Goal: Information Seeking & Learning: Learn about a topic

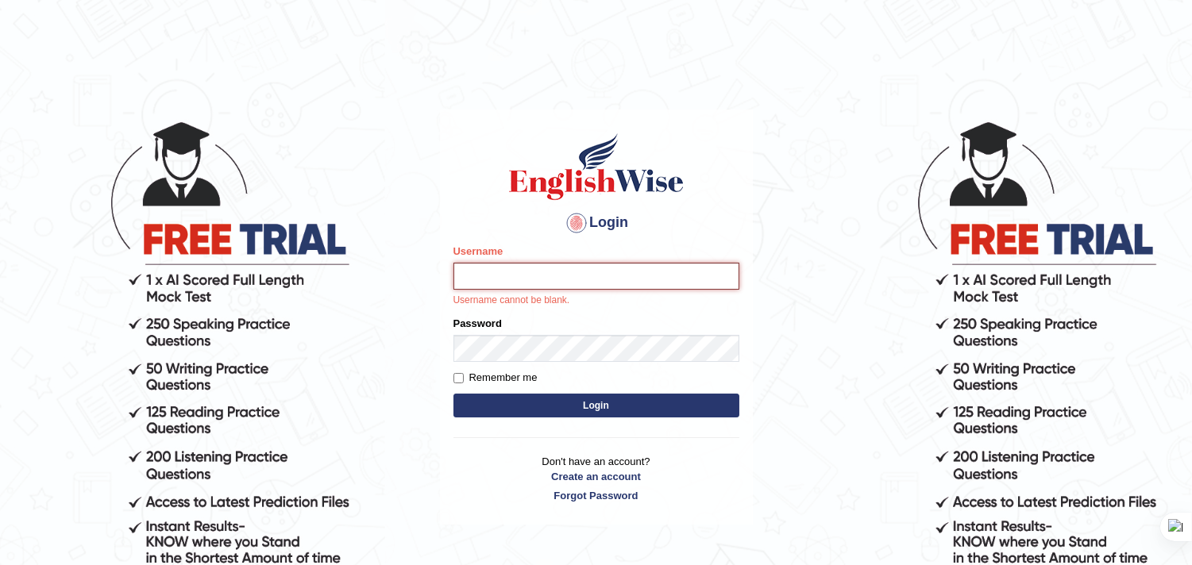
click at [519, 283] on input "Username" at bounding box center [596, 276] width 286 height 27
click at [545, 278] on input "Username" at bounding box center [596, 276] width 286 height 27
click at [537, 284] on input "Username" at bounding box center [596, 276] width 286 height 27
click at [614, 276] on input "Username" at bounding box center [596, 276] width 286 height 27
click at [550, 278] on input "Username" at bounding box center [596, 276] width 286 height 27
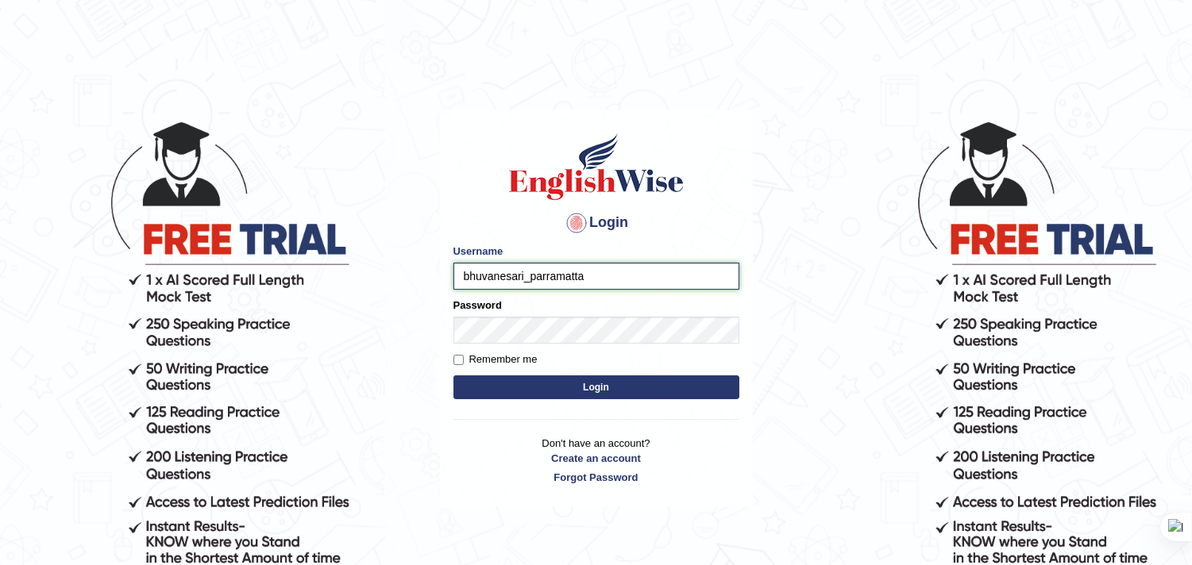
type input "bhuvanesari_parramatta"
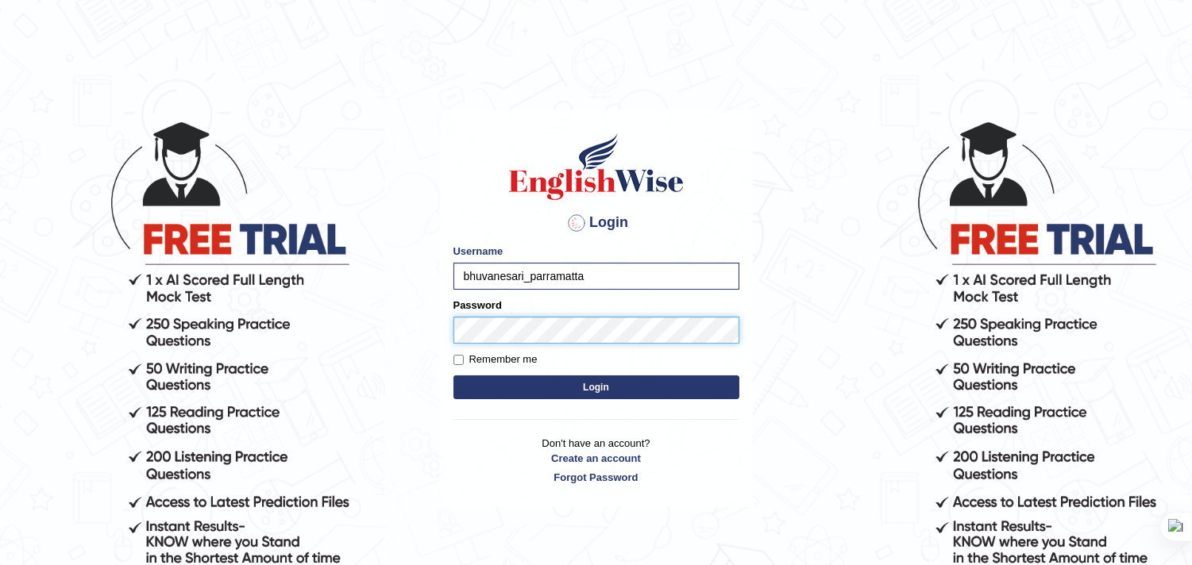
click at [453, 376] on button "Login" at bounding box center [596, 388] width 286 height 24
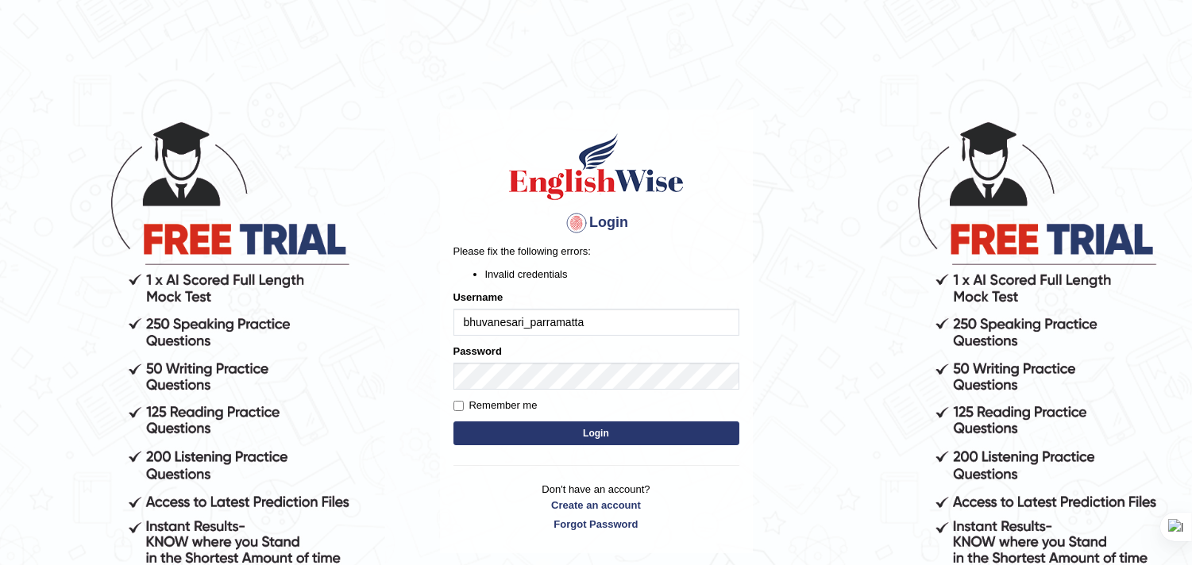
click at [435, 513] on body "Login Please fix the following errors: Invalid credentials Username bhuvanesari…" at bounding box center [596, 342] width 1192 height 565
click at [538, 432] on button "Login" at bounding box center [596, 434] width 286 height 24
click at [518, 319] on input "bhuvanesari_parramatta" at bounding box center [596, 322] width 286 height 27
click at [512, 322] on input "bhuvanesari_parramatta" at bounding box center [596, 322] width 286 height 27
type input "bhuvaneswari_parramatta"
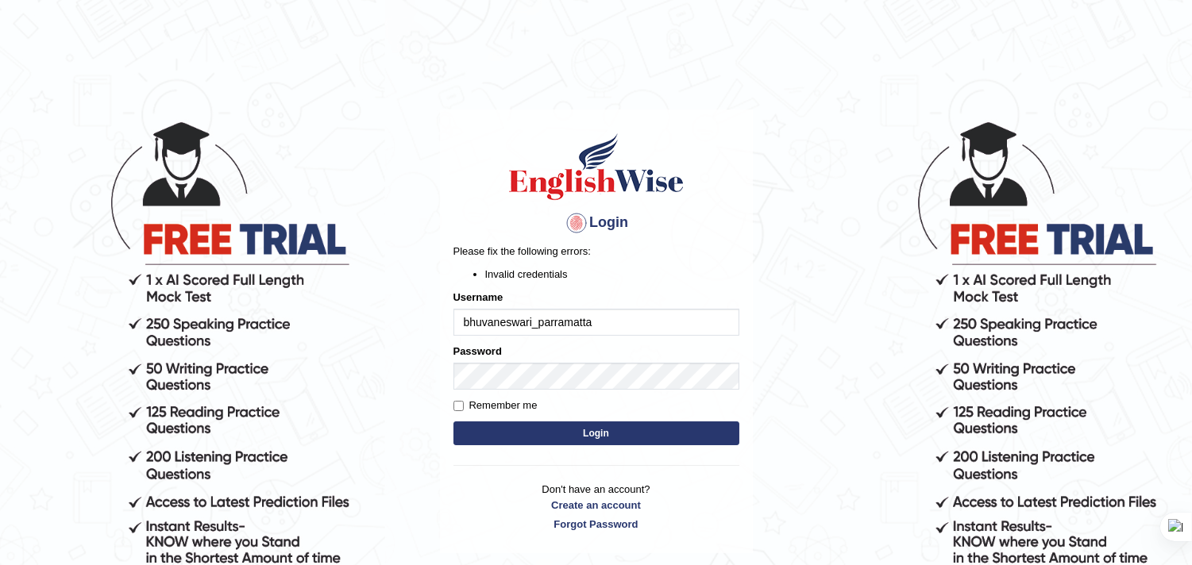
click at [527, 432] on button "Login" at bounding box center [596, 434] width 286 height 24
click at [505, 426] on button "Login" at bounding box center [596, 434] width 286 height 24
click at [538, 330] on input "bhuvaneswari_parramatta" at bounding box center [596, 322] width 286 height 27
type input "bhuvaneswari_parramatta"
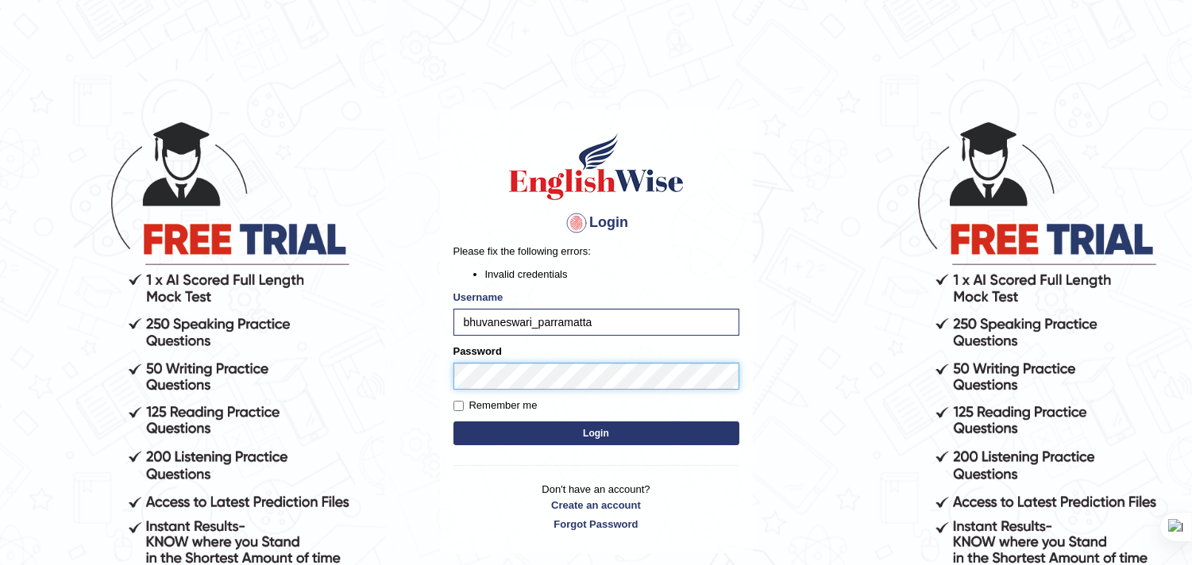
click at [453, 422] on button "Login" at bounding box center [596, 434] width 286 height 24
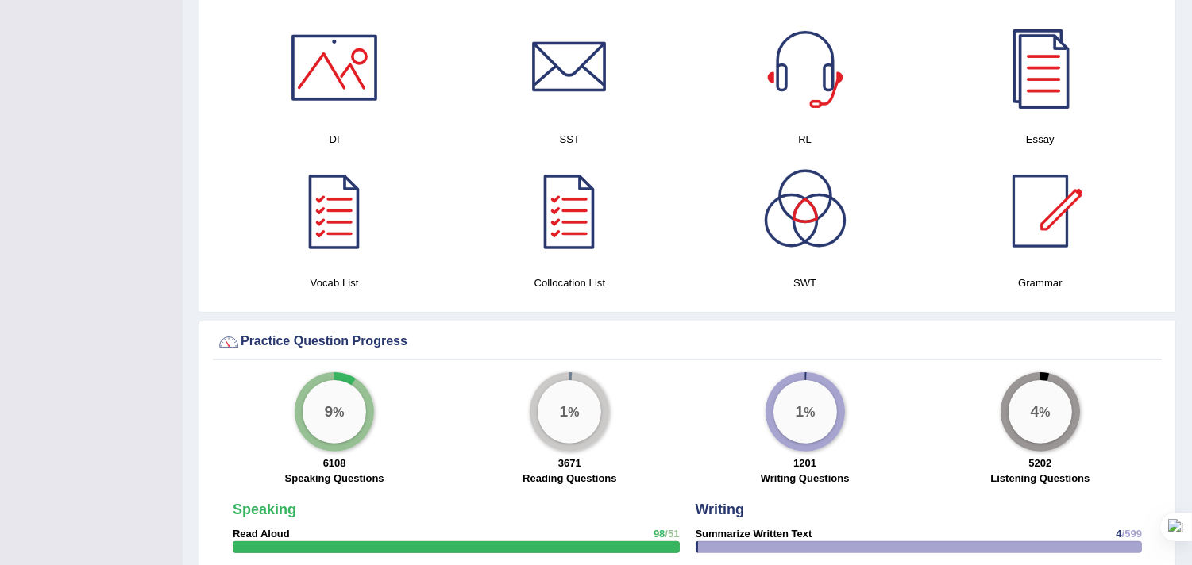
scroll to position [970, 0]
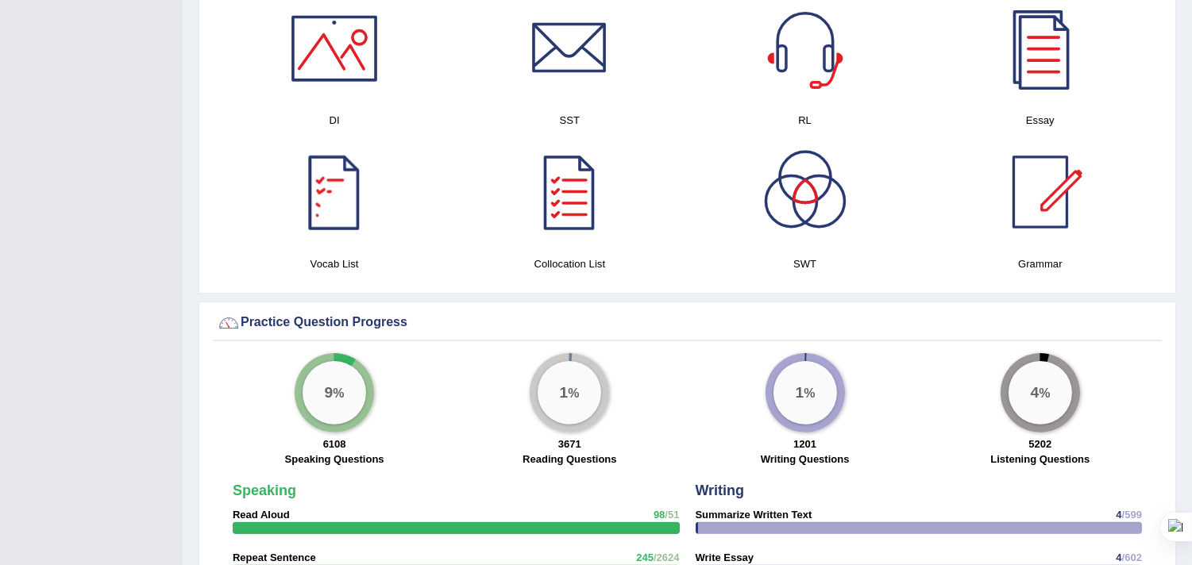
click at [345, 180] on div at bounding box center [334, 192] width 111 height 111
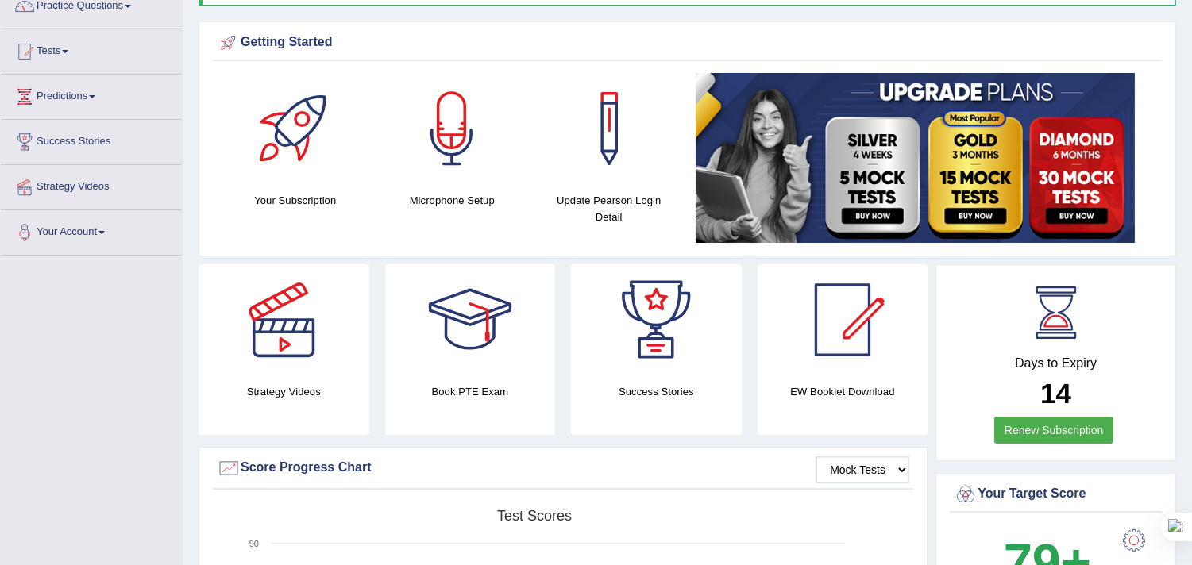
scroll to position [0, 0]
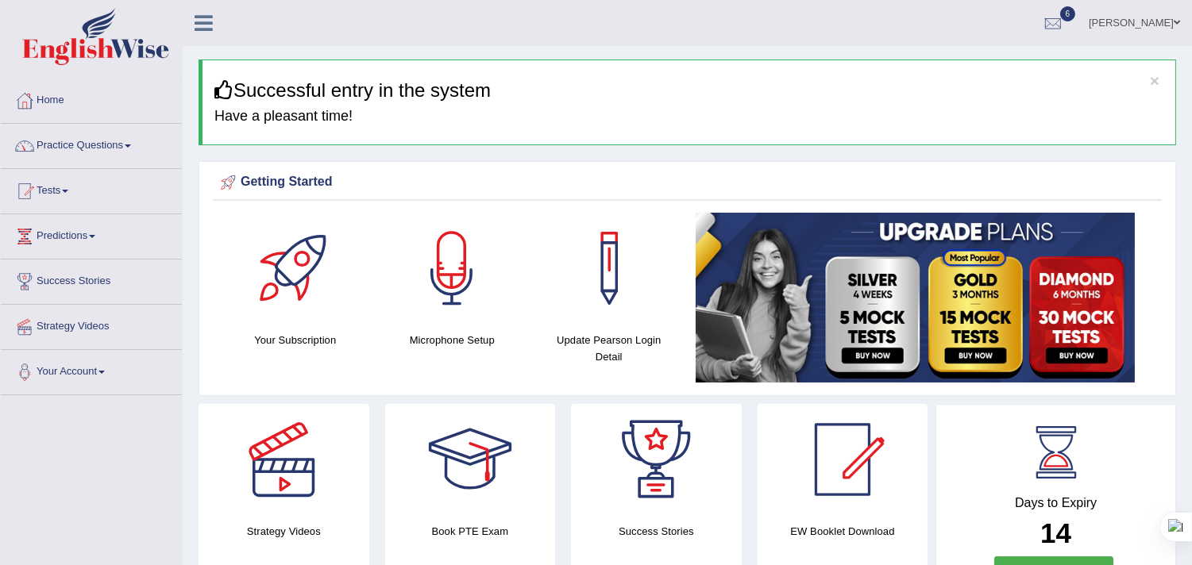
click at [129, 148] on link "Practice Questions" at bounding box center [91, 144] width 181 height 40
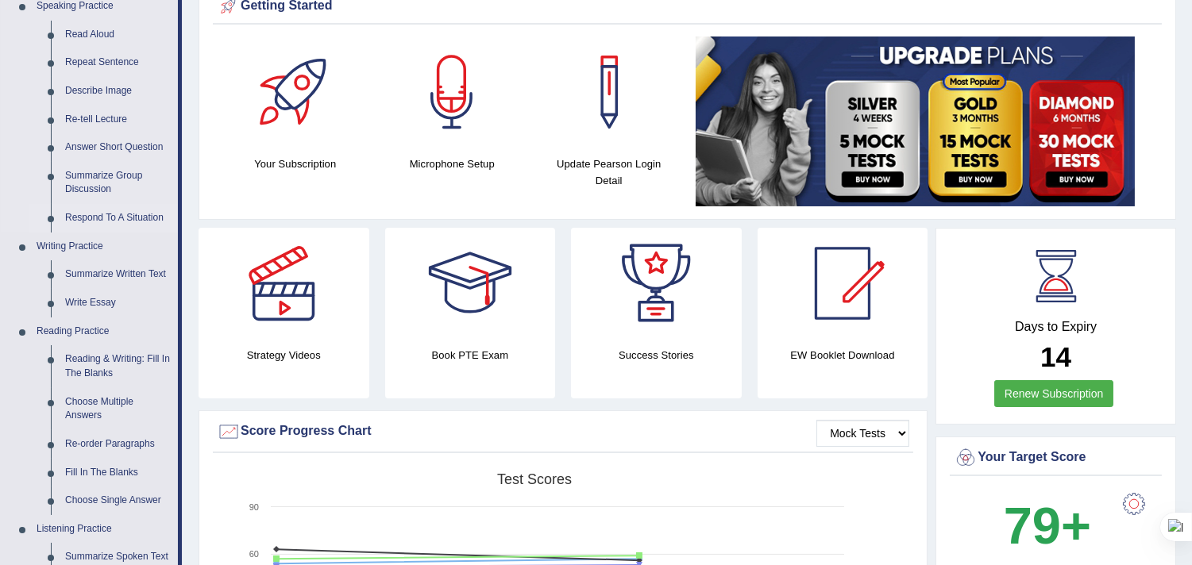
scroll to position [264, 0]
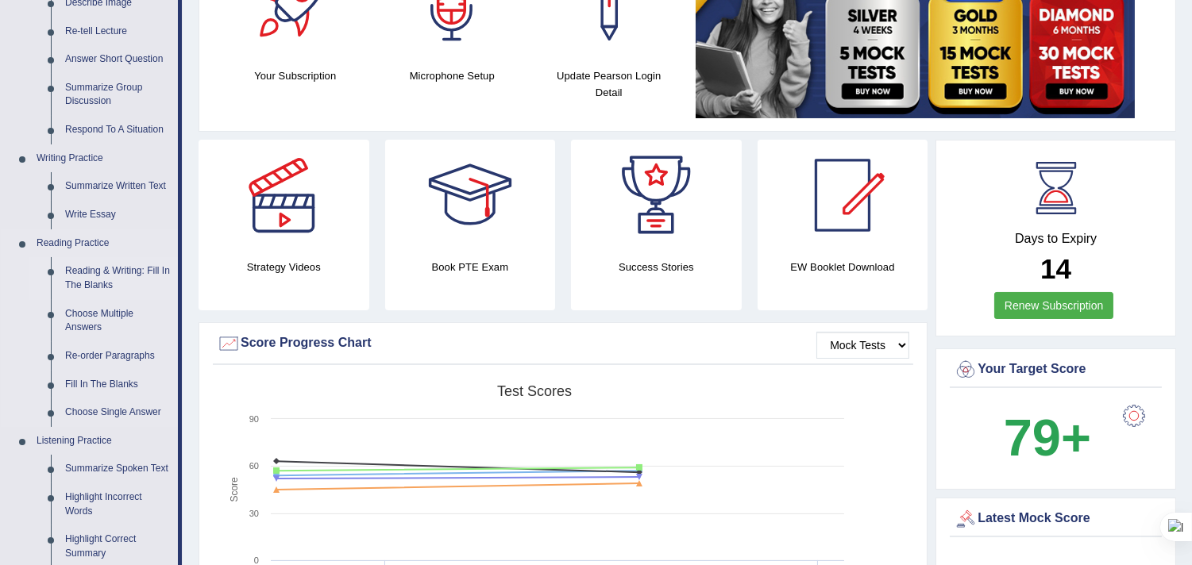
click at [136, 273] on link "Reading & Writing: Fill In The Blanks" at bounding box center [118, 278] width 120 height 42
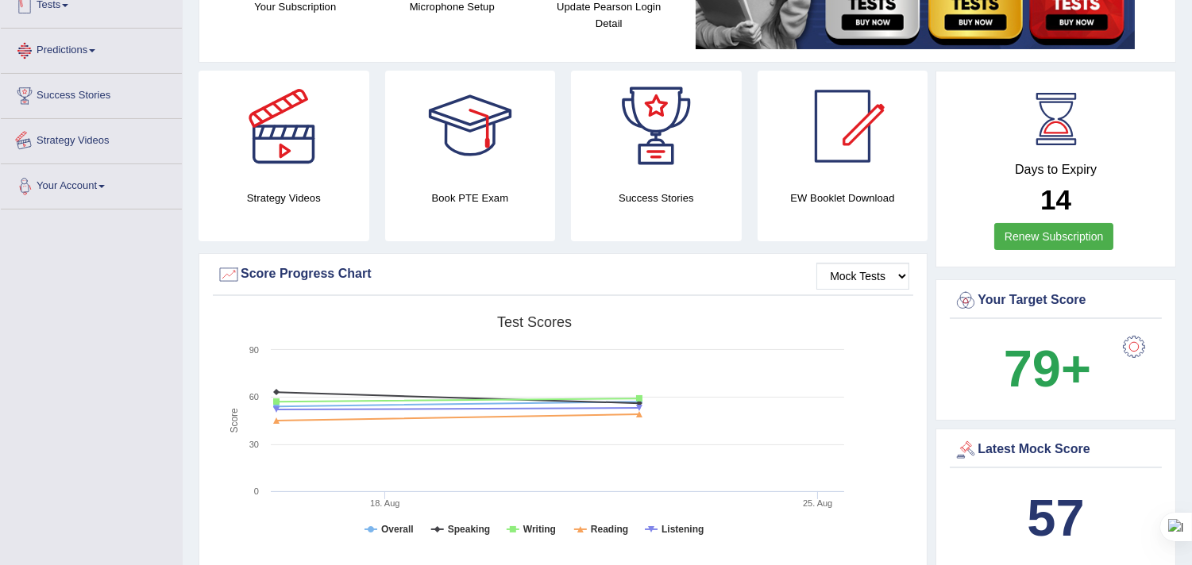
scroll to position [545, 0]
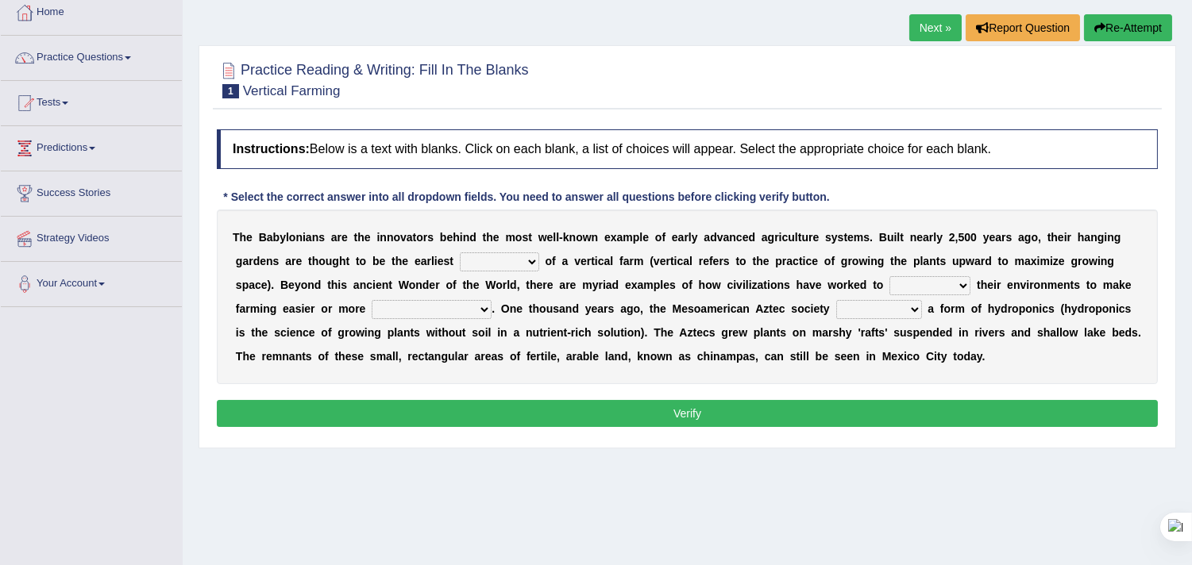
click at [530, 260] on select "prototype failure discredit protocol" at bounding box center [499, 262] width 79 height 19
select select "protocol"
click at [460, 253] on select "prototype failure discredit protocol" at bounding box center [499, 262] width 79 height 19
click at [966, 284] on select "manipulate escape respect disarrange" at bounding box center [929, 285] width 81 height 19
click at [889, 276] on select "manipulate escape respect disarrange" at bounding box center [929, 285] width 81 height 19
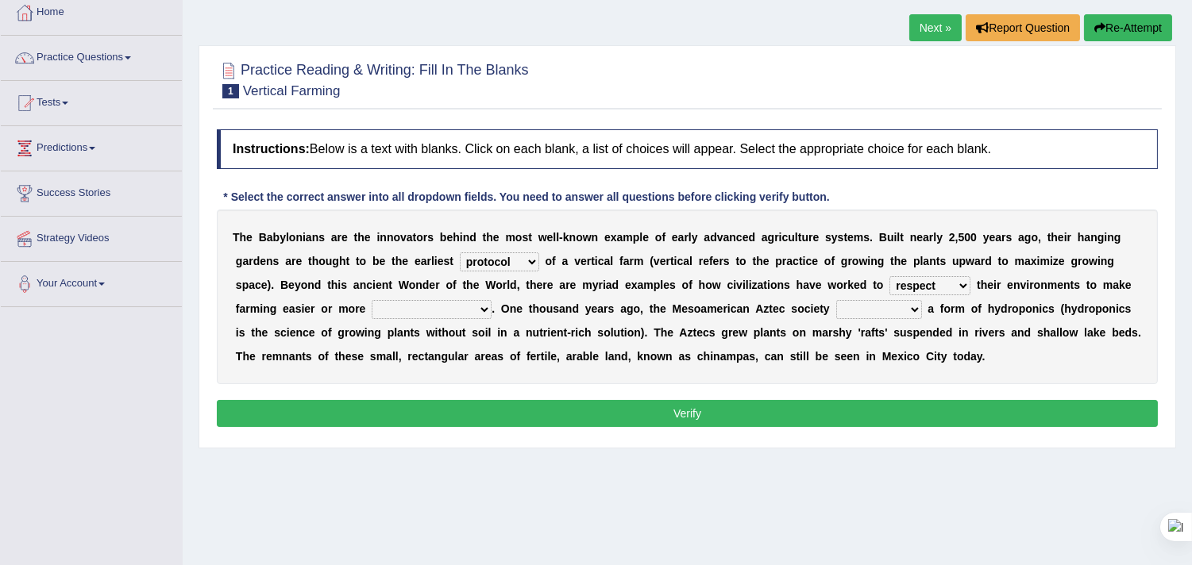
click at [964, 282] on select "manipulate escape respect disarrange" at bounding box center [929, 285] width 81 height 19
select select "manipulate"
click at [889, 276] on select "manipulate escape respect disarrange" at bounding box center [929, 285] width 81 height 19
click at [486, 307] on select "productive constructive connective counterproductive" at bounding box center [432, 309] width 120 height 19
select select "productive"
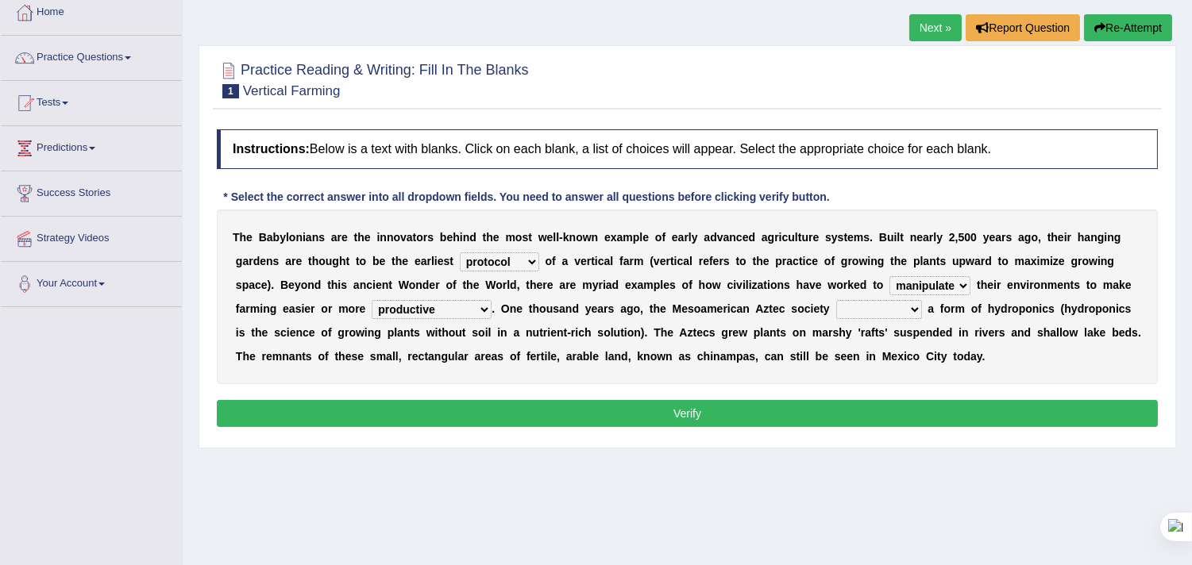
click at [372, 300] on select "productive constructive connective counterproductive" at bounding box center [432, 309] width 120 height 19
click at [918, 311] on select "domineered volunteered pioneered engineered" at bounding box center [879, 309] width 86 height 19
select select "engineered"
click at [836, 300] on select "domineered volunteered pioneered engineered" at bounding box center [879, 309] width 86 height 19
click at [795, 406] on button "Verify" at bounding box center [687, 413] width 941 height 27
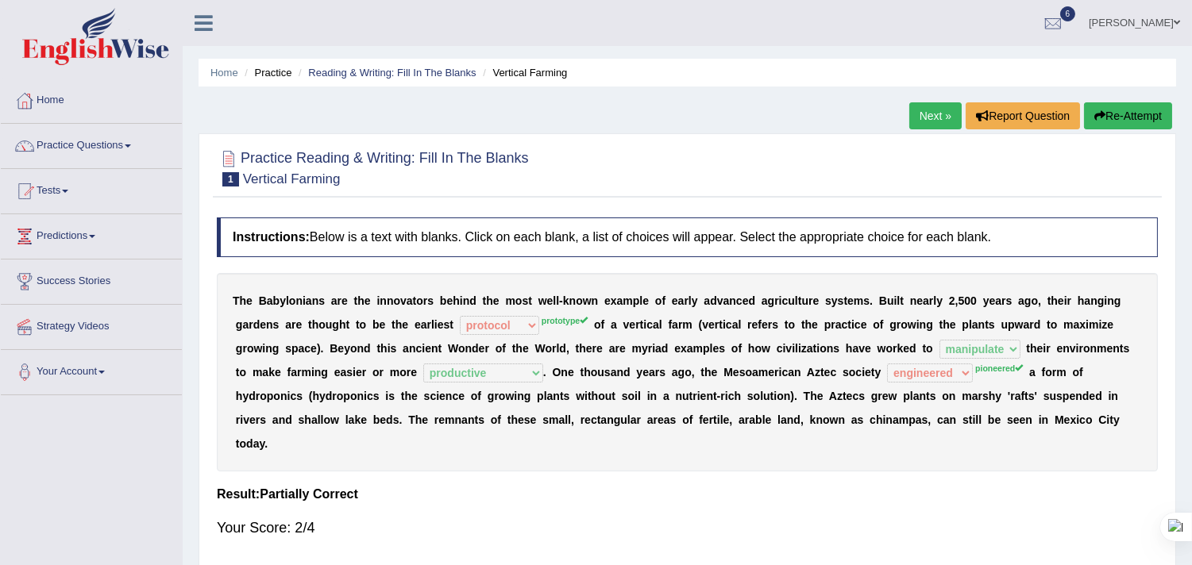
click at [930, 116] on link "Next »" at bounding box center [935, 115] width 52 height 27
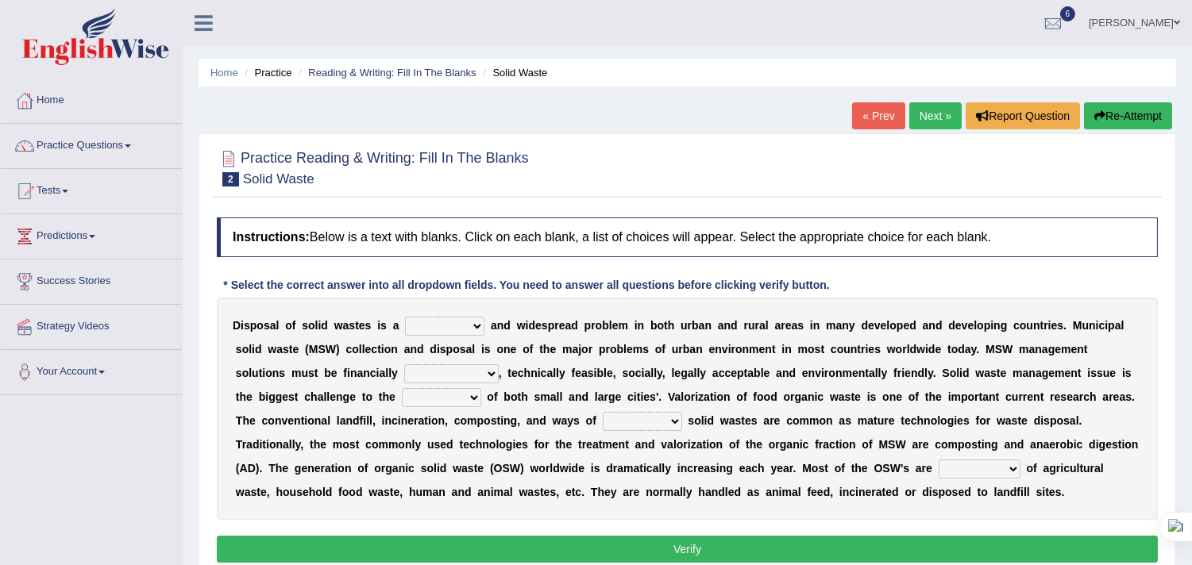
click at [473, 324] on select "slanting stinging stalling shafting" at bounding box center [444, 326] width 79 height 19
select select "stinging"
click at [405, 317] on select "slanting stinging stalling shafting" at bounding box center [444, 326] width 79 height 19
click at [490, 372] on select "unattainable sustainable objectionable treasonable" at bounding box center [451, 374] width 95 height 19
select select "sustainable"
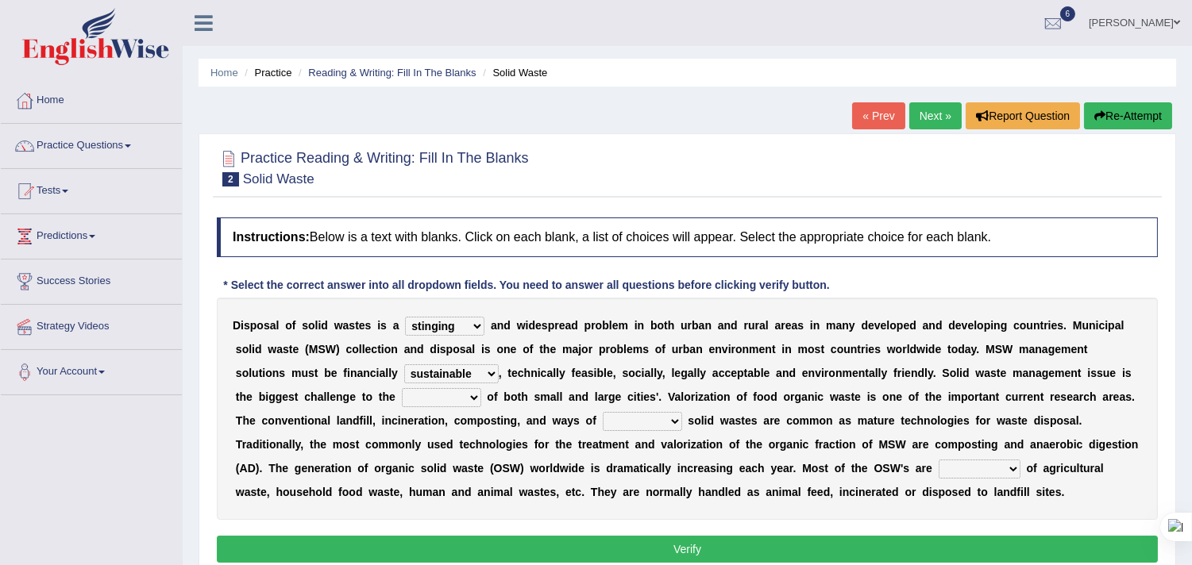
click at [404, 365] on select "unattainable sustainable objectionable treasonable" at bounding box center [451, 374] width 95 height 19
click at [471, 395] on select "plants culture authorities history" at bounding box center [441, 397] width 79 height 19
select select "authorities"
click at [402, 388] on select "plants culture authorities history" at bounding box center [441, 397] width 79 height 19
click at [672, 422] on select "reserving preserving deserving handling" at bounding box center [642, 421] width 79 height 19
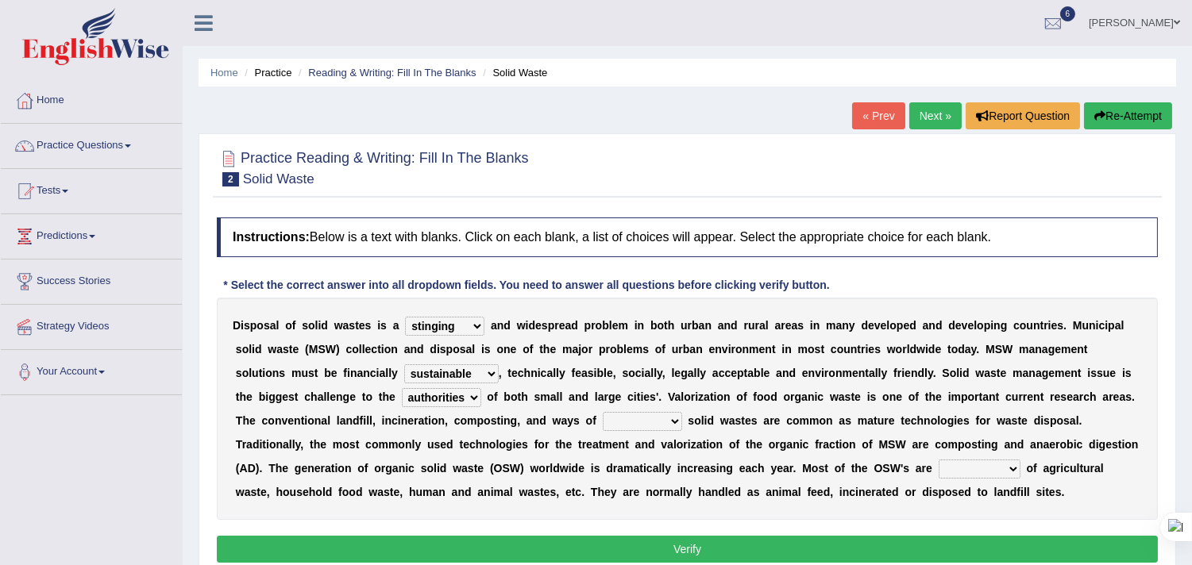
select select "deserving"
click at [603, 412] on select "reserving preserving deserving handling" at bounding box center [642, 421] width 79 height 19
click at [1011, 466] on select "composed disposed composing disposing" at bounding box center [980, 469] width 82 height 19
select select "composed"
click at [939, 460] on select "composed disposed composing disposing" at bounding box center [980, 469] width 82 height 19
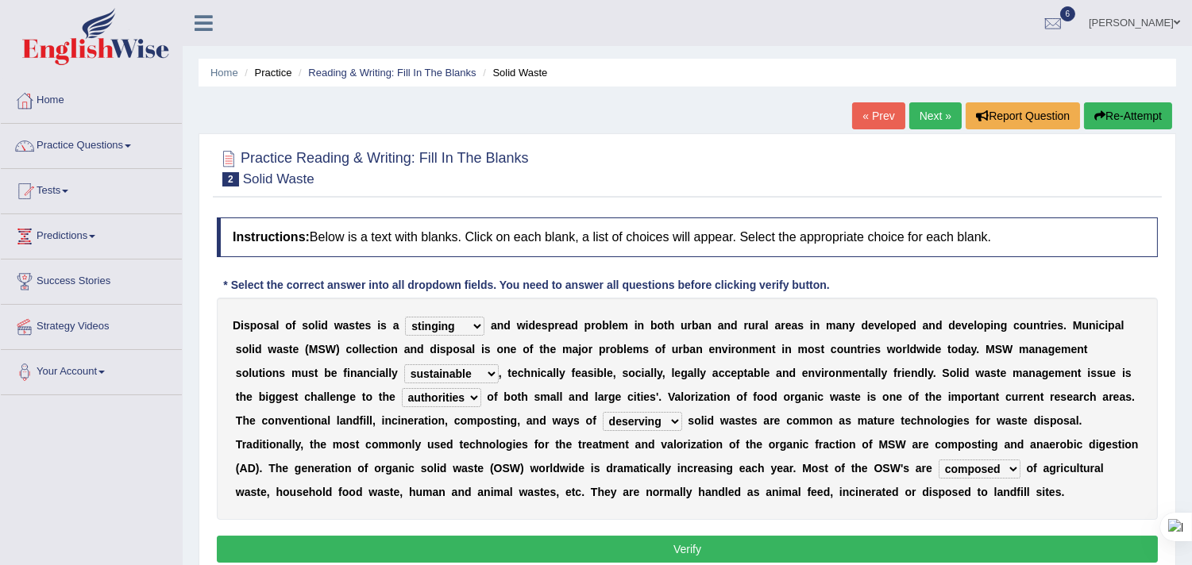
click at [838, 544] on button "Verify" at bounding box center [687, 549] width 941 height 27
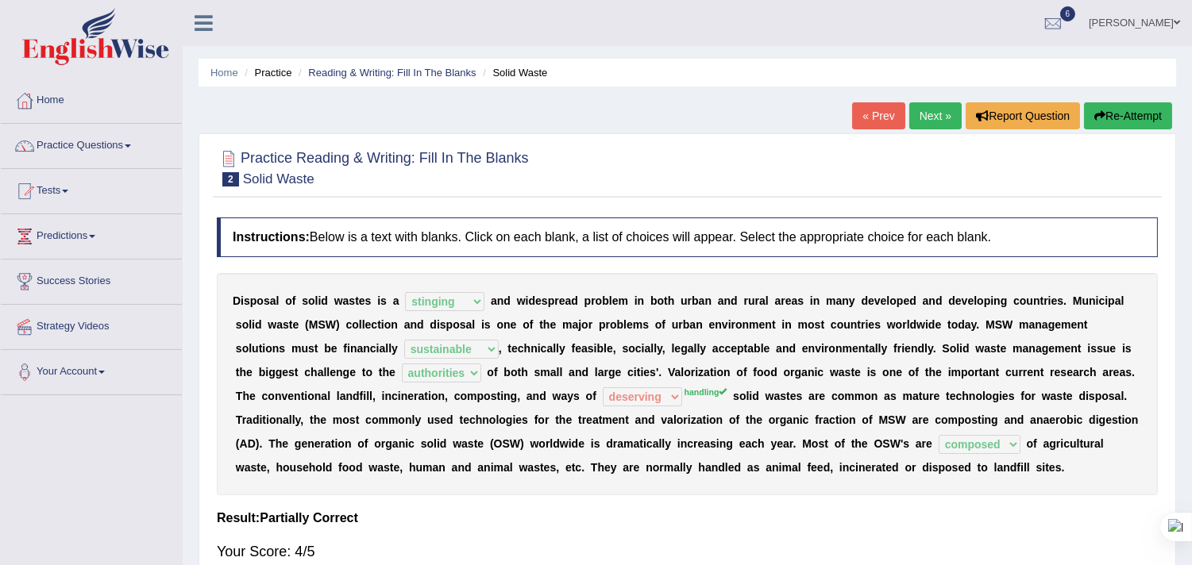
click at [932, 125] on link "Next »" at bounding box center [935, 115] width 52 height 27
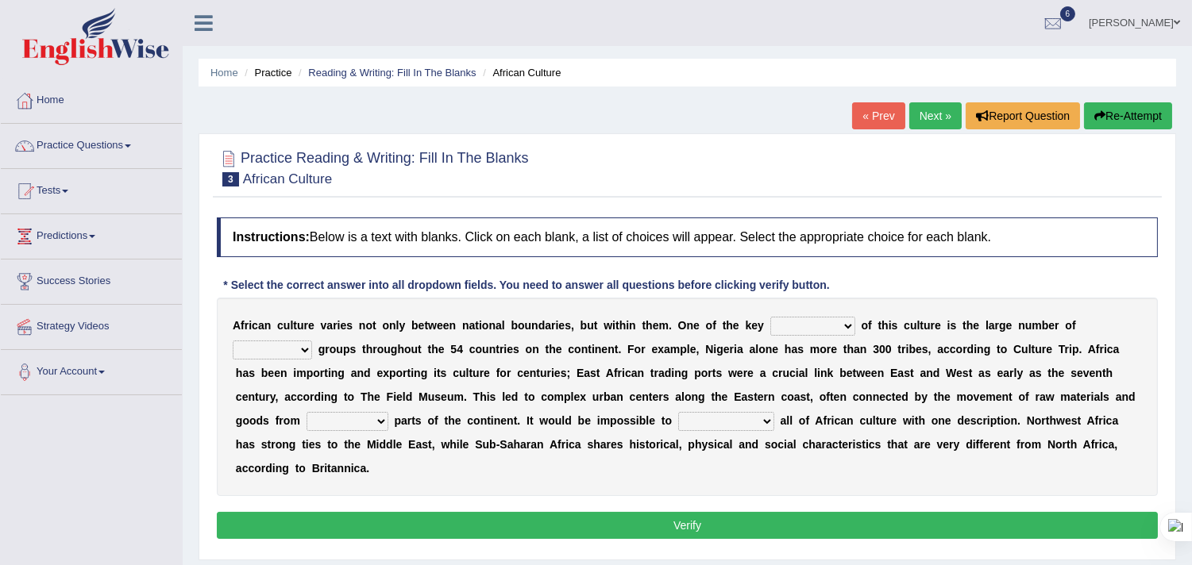
click at [851, 327] on select "conjectures features issues doubts" at bounding box center [812, 326] width 85 height 19
select select "features"
click at [770, 317] on select "conjectures features issues doubts" at bounding box center [812, 326] width 85 height 19
click at [303, 352] on select "ethic ethnic eugenic epic" at bounding box center [272, 350] width 79 height 19
click at [623, 472] on div "A f r i c a n c u l t u r e v a r i e s n o t o n l y b e t w e e n n a t i o n…" at bounding box center [687, 397] width 941 height 199
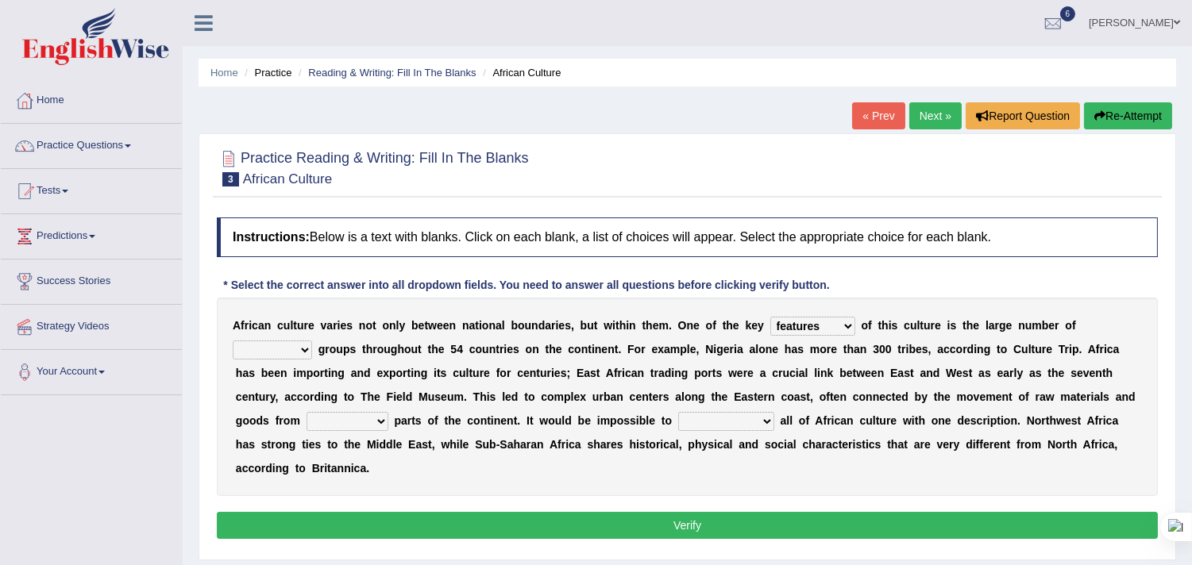
click at [311, 350] on select "ethic ethnic eugenic epic" at bounding box center [272, 350] width 79 height 19
select select "ethnic"
click at [233, 341] on select "ethic ethnic eugenic epic" at bounding box center [272, 350] width 79 height 19
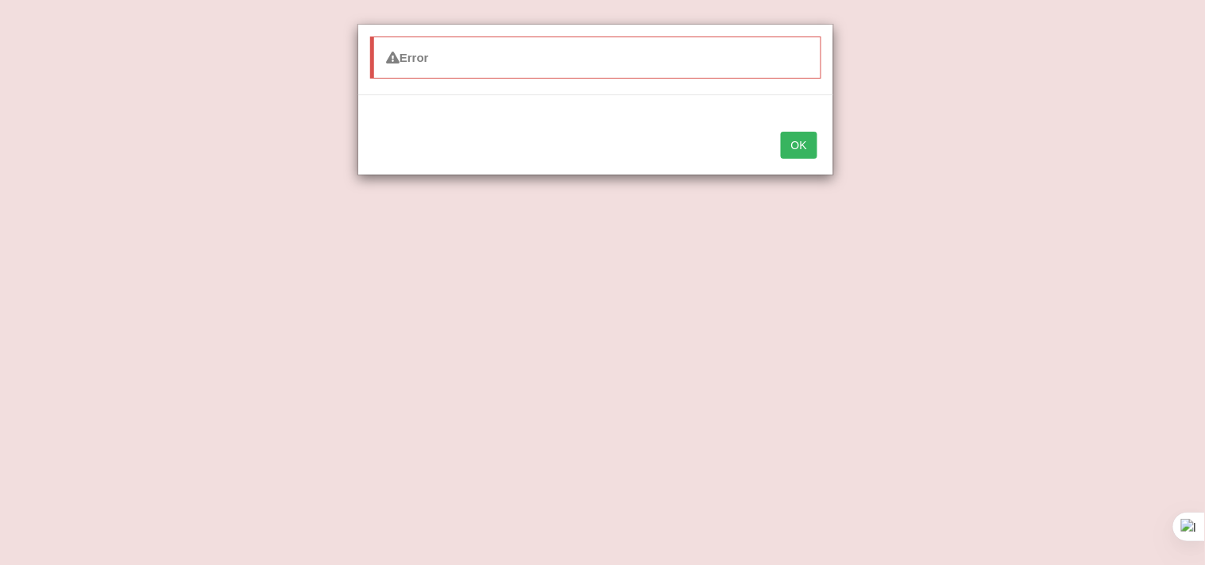
click at [800, 148] on button "OK" at bounding box center [799, 145] width 37 height 27
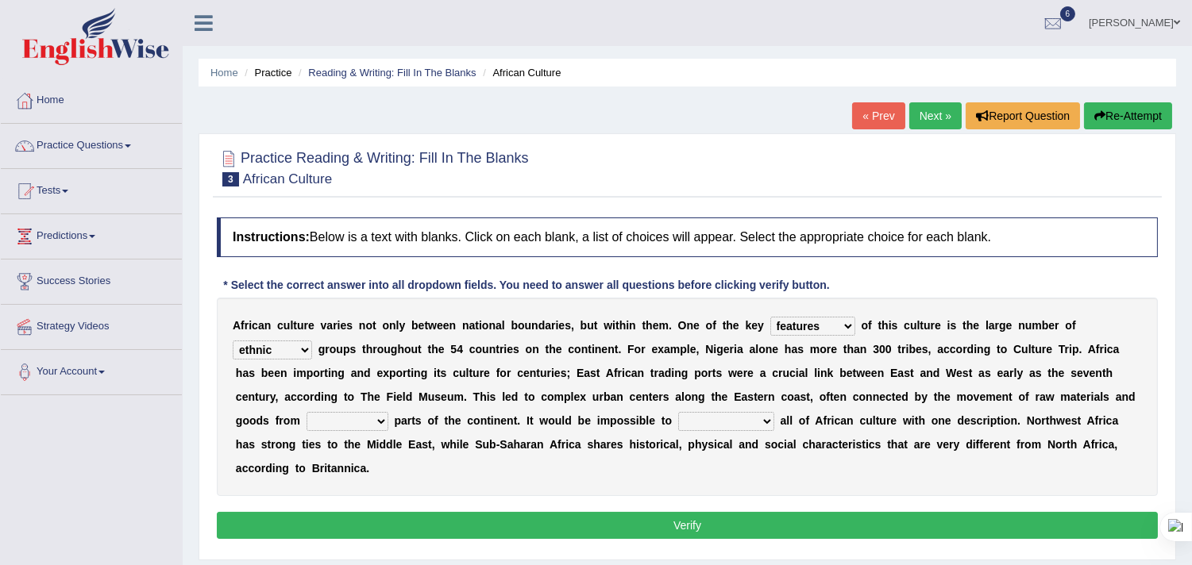
click at [384, 423] on select "forelocked interlocked unlocked landlocked" at bounding box center [348, 421] width 82 height 19
select select "interlocked"
click at [307, 412] on select "forelocked interlocked unlocked landlocked" at bounding box center [348, 421] width 82 height 19
click at [773, 422] on select "characterize conceptualize symbolize synthesize" at bounding box center [726, 421] width 96 height 19
select select "characterize"
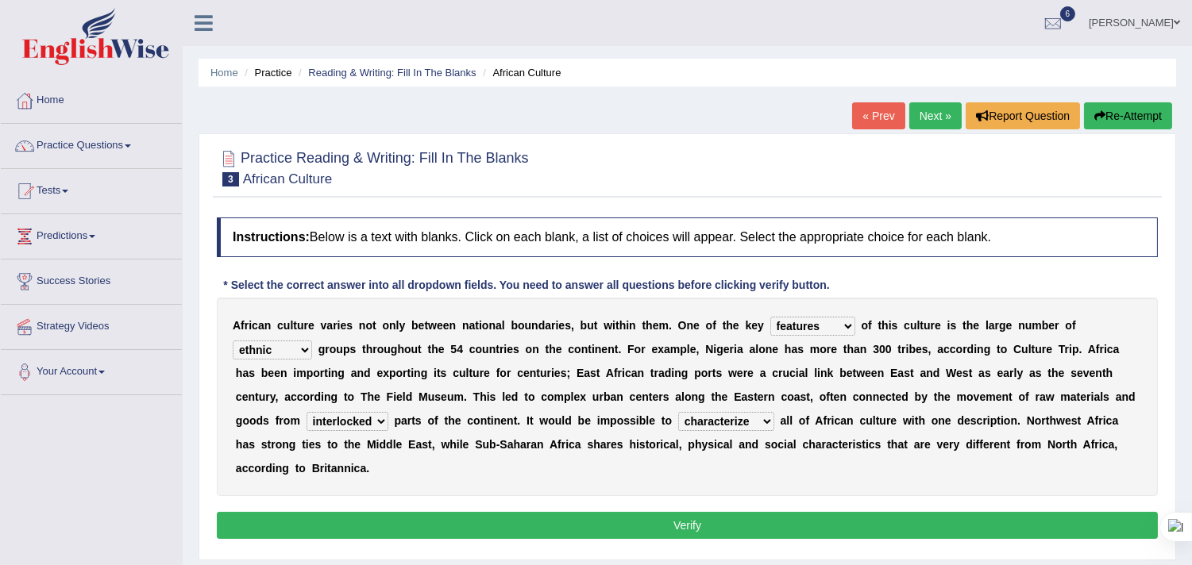
click at [678, 412] on select "characterize conceptualize symbolize synthesize" at bounding box center [726, 421] width 96 height 19
click at [659, 519] on button "Verify" at bounding box center [687, 525] width 941 height 27
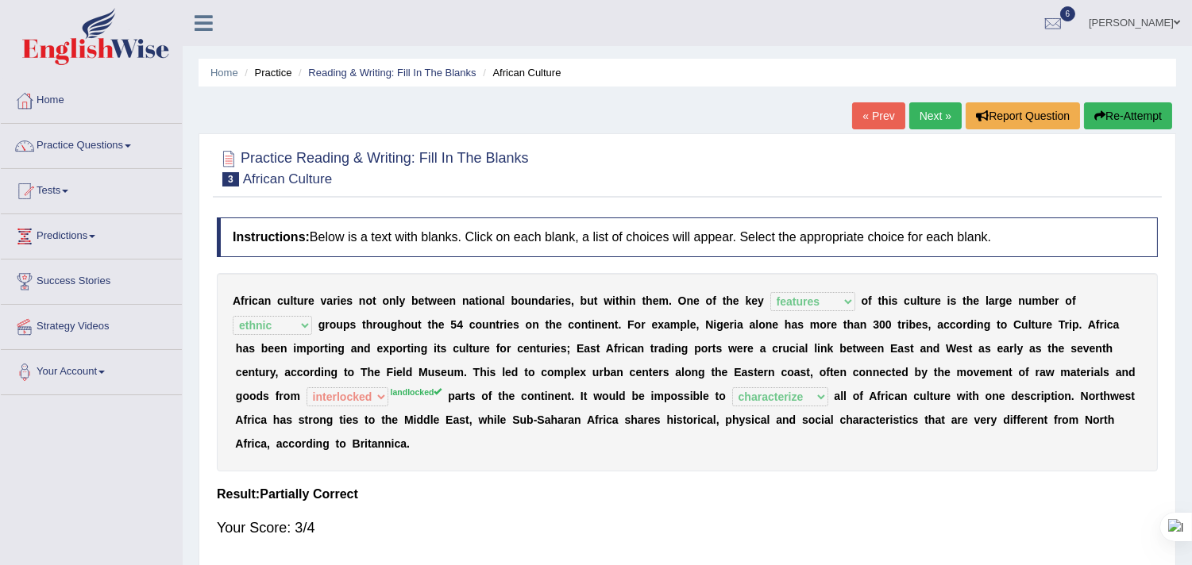
click at [932, 119] on link "Next »" at bounding box center [935, 115] width 52 height 27
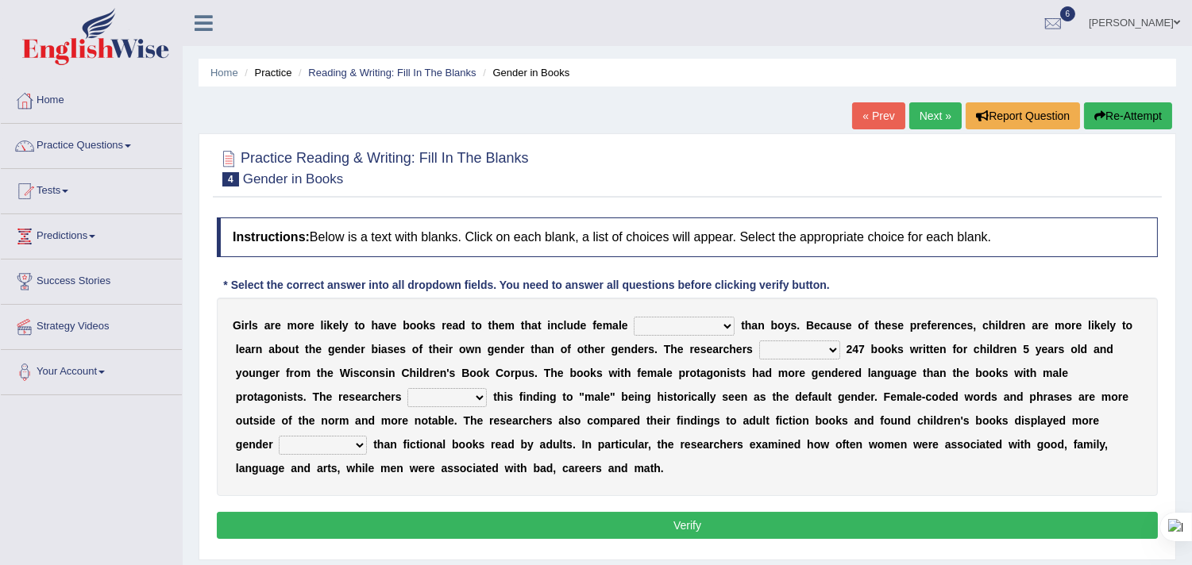
click at [727, 328] on select "protagonists cosmogonists agonists expressionists" at bounding box center [684, 326] width 101 height 19
select select "expressionists"
click at [634, 317] on select "protagonists cosmogonists agonists expressionists" at bounding box center [684, 326] width 101 height 19
click at [835, 345] on select "hydrolyzed paralyzed catalyzed analyzed" at bounding box center [799, 350] width 81 height 19
select select "analyzed"
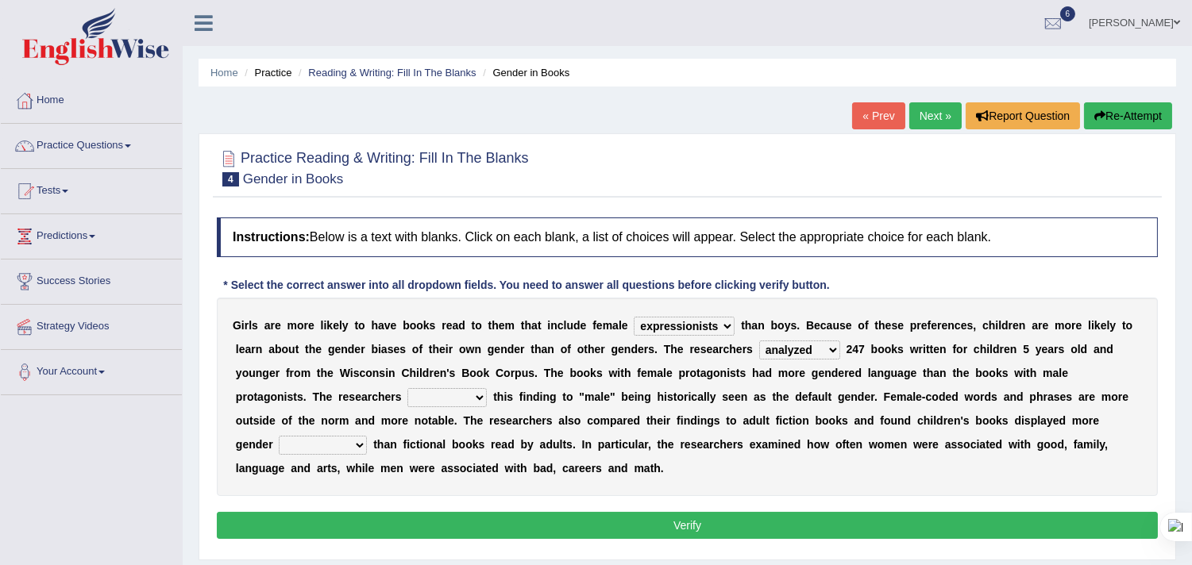
click at [759, 341] on select "hydrolyzed paralyzed catalyzed analyzed" at bounding box center [799, 350] width 81 height 19
click at [478, 392] on select "contribute tribute distribute attribute" at bounding box center [446, 397] width 79 height 19
select select "contribute"
click at [407, 388] on select "contribute tribute distribute attribute" at bounding box center [446, 397] width 79 height 19
click at [362, 446] on select "stereotypes teletypes prototypes electrotypes" at bounding box center [323, 445] width 88 height 19
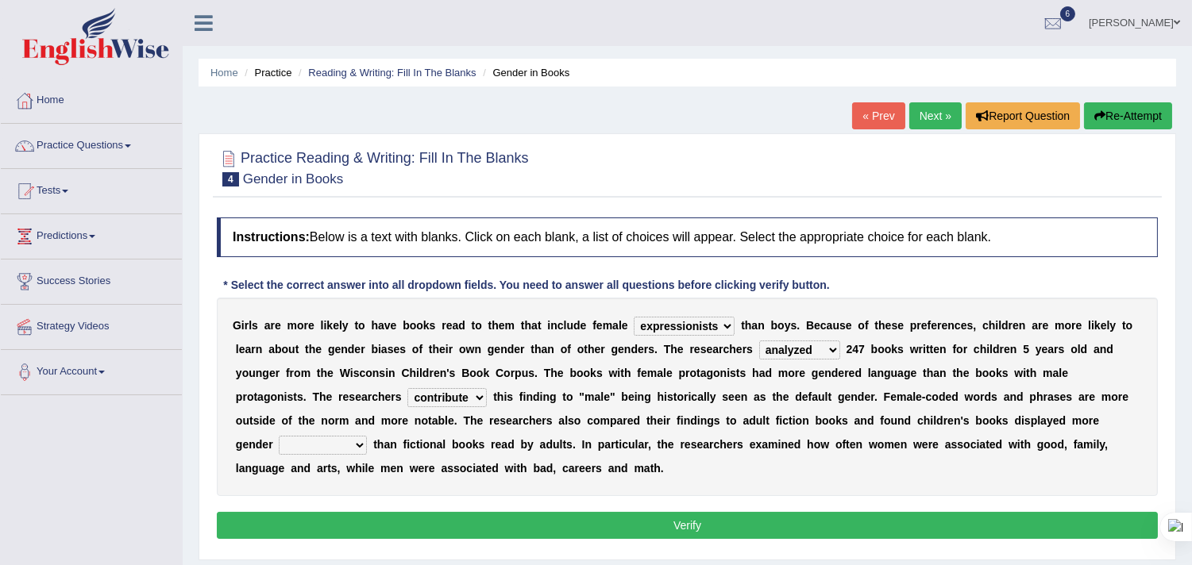
select select "stereotypes"
click at [279, 436] on select "stereotypes teletypes prototypes electrotypes" at bounding box center [323, 445] width 88 height 19
click at [525, 526] on button "Verify" at bounding box center [687, 525] width 941 height 27
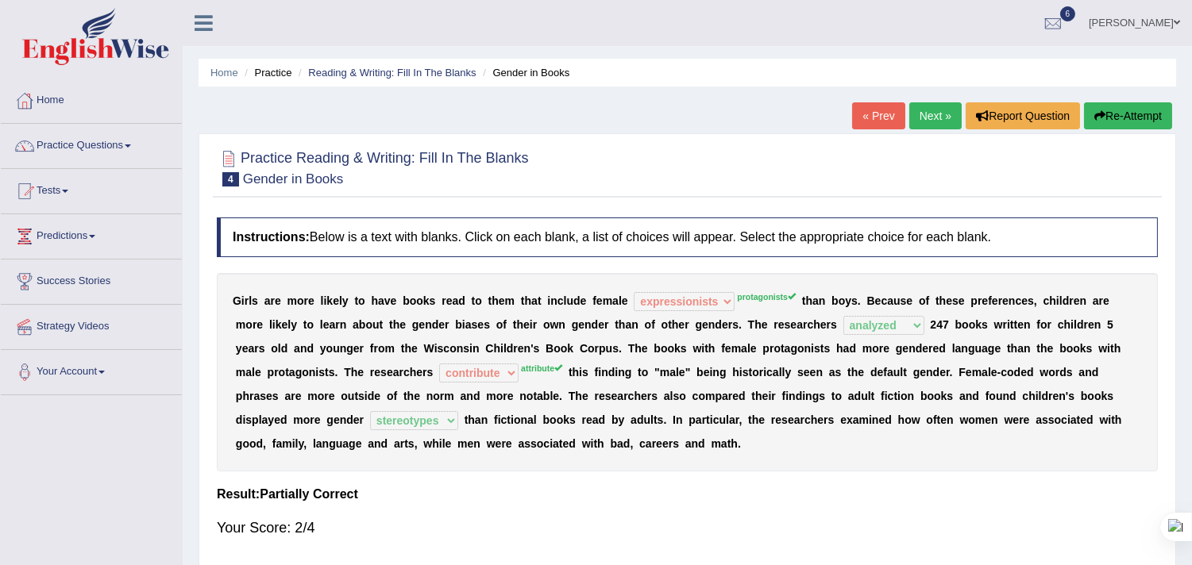
click at [918, 121] on link "Next »" at bounding box center [935, 115] width 52 height 27
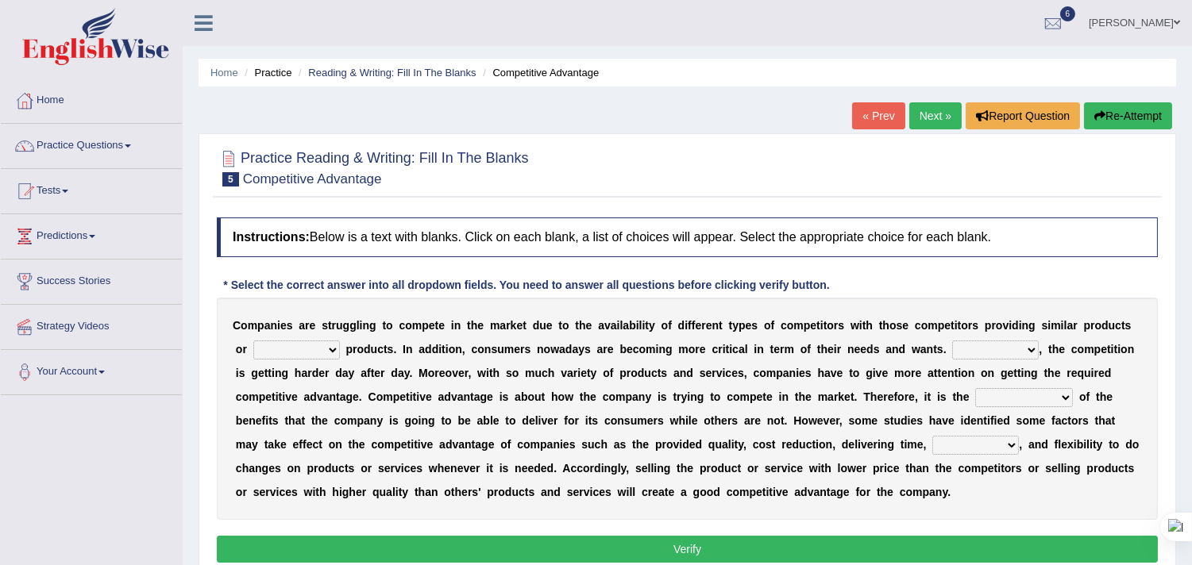
click at [328, 346] on select "constitution restitution substitution institution" at bounding box center [296, 350] width 87 height 19
select select "substitution"
click at [253, 341] on select "constitution restitution substitution institution" at bounding box center [296, 350] width 87 height 19
click at [977, 353] on select "However Instead Additionally Therefore" at bounding box center [995, 350] width 87 height 19
select select "Therefore"
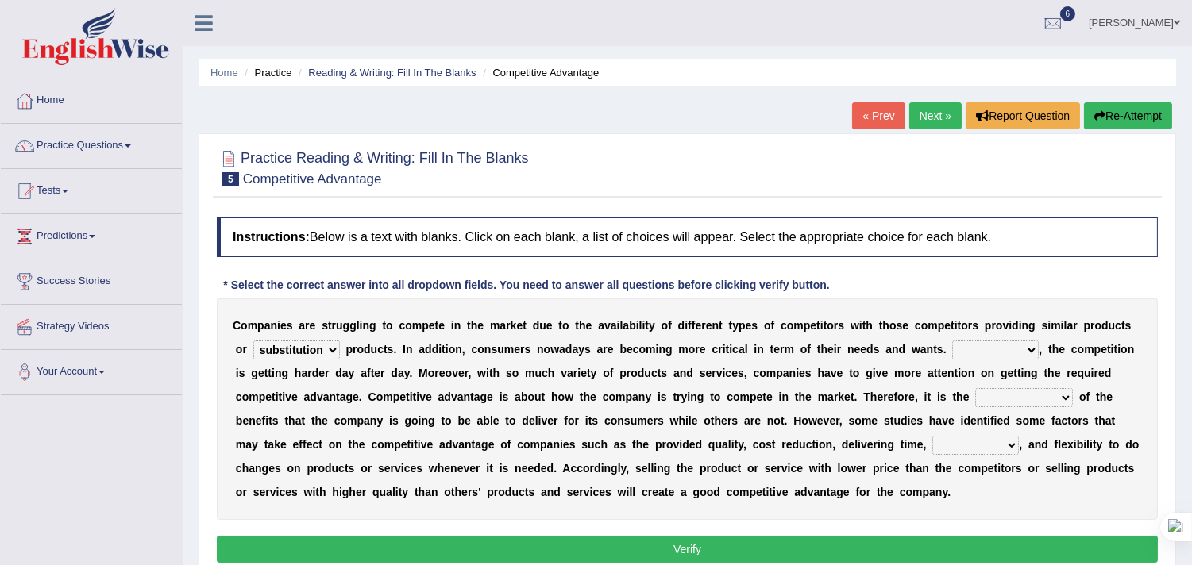
click at [953, 341] on select "However Instead Additionally Therefore" at bounding box center [995, 350] width 87 height 19
click at [999, 390] on select "dissemination ordination determination incarnation" at bounding box center [1024, 397] width 98 height 19
select select "determination"
click at [975, 388] on select "dissemination ordination determination incarnation" at bounding box center [1024, 397] width 98 height 19
click at [954, 445] on select "captivation aggregation deprivation innovation" at bounding box center [975, 445] width 87 height 19
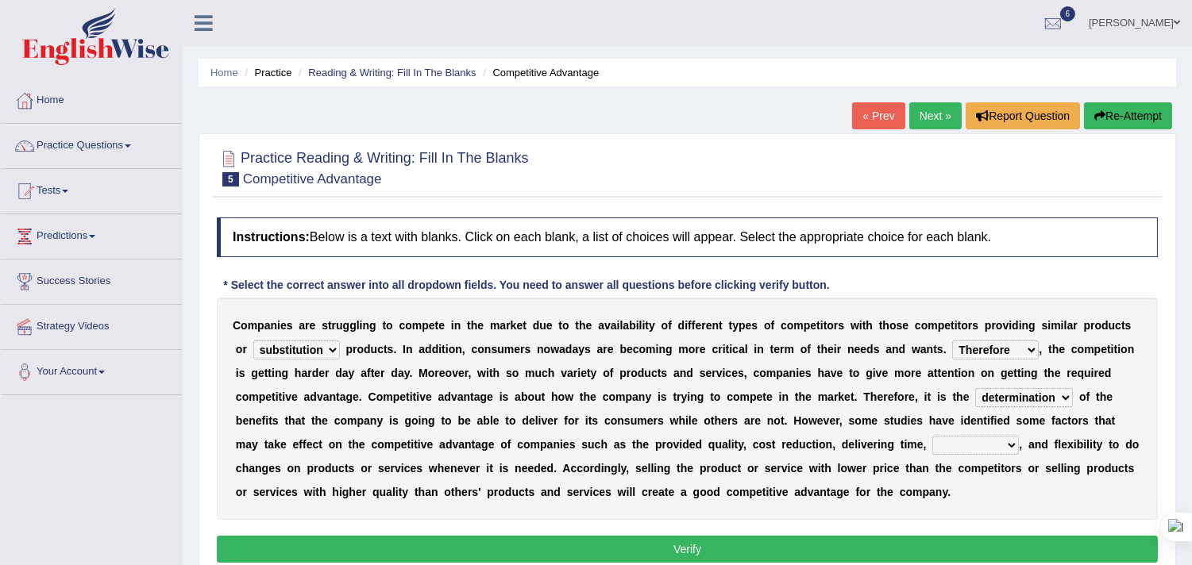
select select "innovation"
click at [932, 436] on select "captivation aggregation deprivation innovation" at bounding box center [975, 445] width 87 height 19
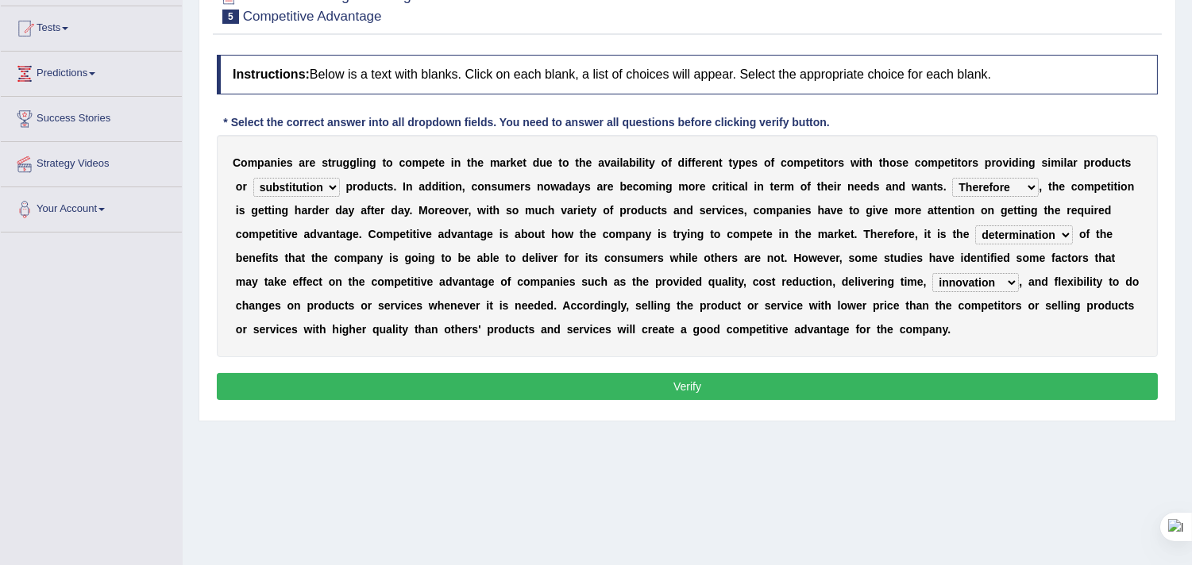
scroll to position [176, 0]
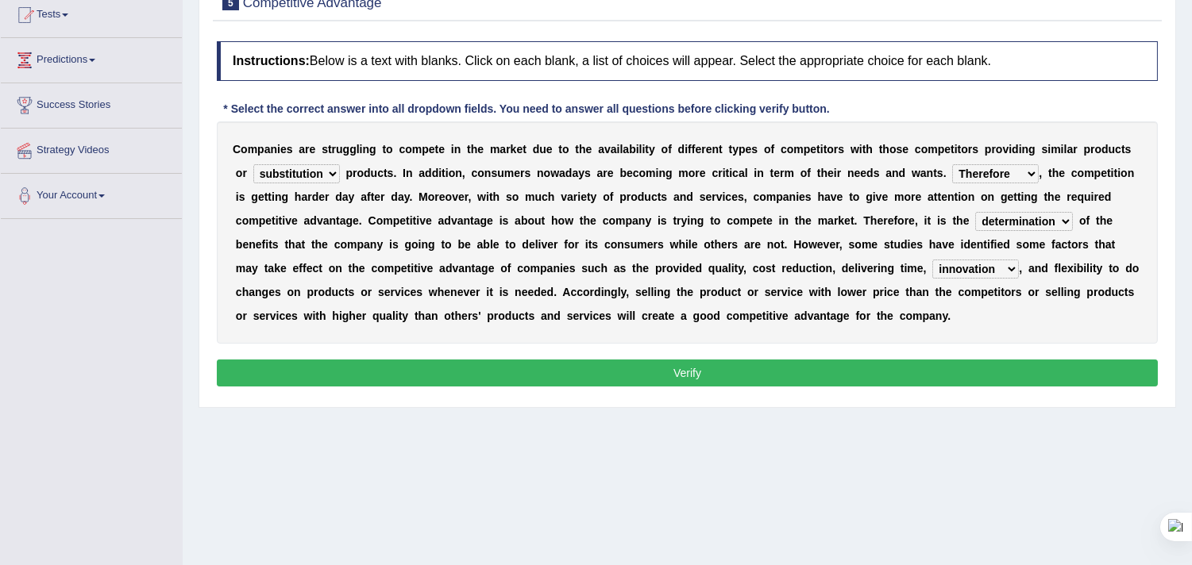
click at [816, 369] on button "Verify" at bounding box center [687, 373] width 941 height 27
